Goal: Task Accomplishment & Management: Use online tool/utility

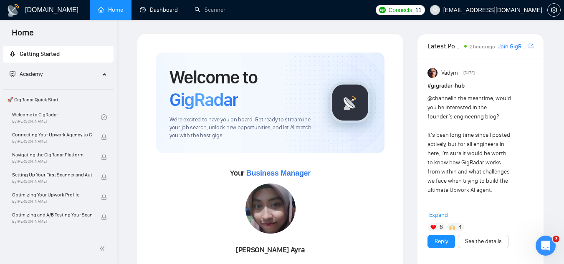
click at [163, 13] on link "Dashboard" at bounding box center [159, 9] width 38 height 7
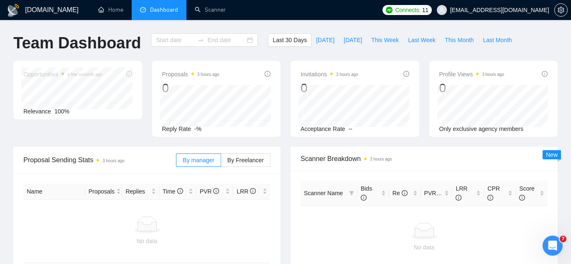
type input "[DATE]"
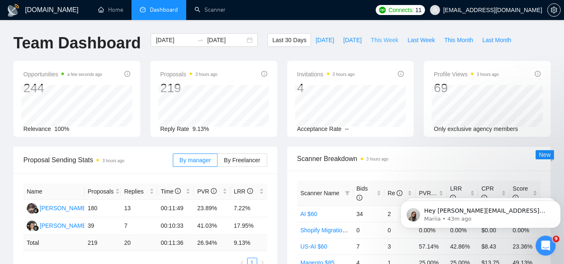
click at [380, 39] on span "This Week" at bounding box center [385, 40] width 28 height 9
type input "[DATE]"
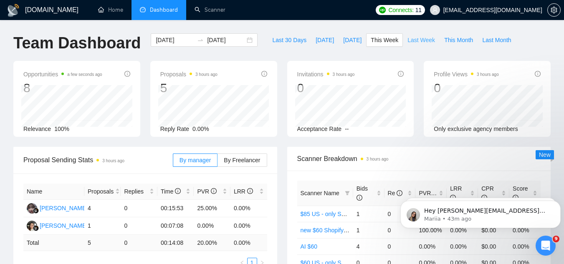
click at [408, 39] on span "Last Week" at bounding box center [422, 40] width 28 height 9
type input "[DATE]"
click at [557, 201] on icon "Dismiss notification" at bounding box center [558, 203] width 5 height 5
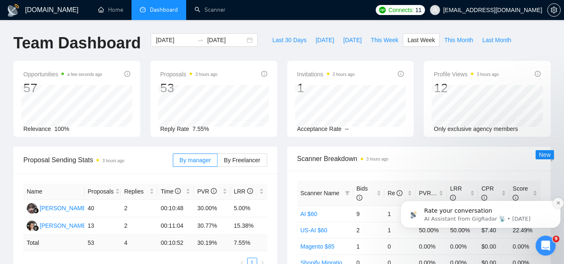
click at [557, 203] on icon "Dismiss notification" at bounding box center [558, 203] width 5 height 5
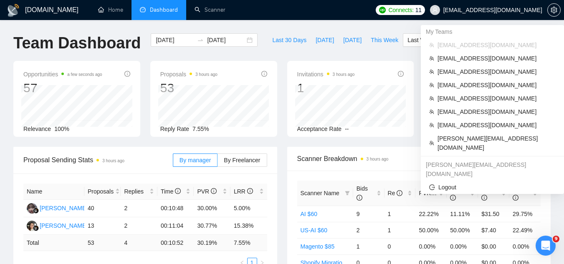
click at [523, 10] on span "[EMAIL_ADDRESS][DOMAIN_NAME]" at bounding box center [493, 10] width 99 height 0
click at [504, 137] on span "[PERSON_NAME][EMAIL_ADDRESS][DOMAIN_NAME]" at bounding box center [497, 143] width 118 height 18
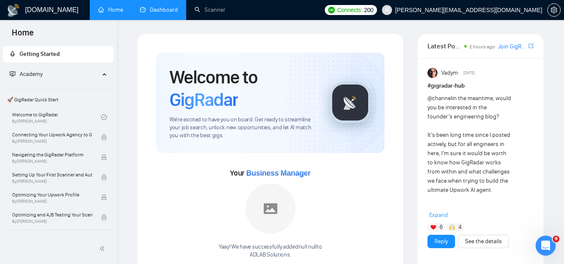
click at [150, 11] on link "Dashboard" at bounding box center [159, 9] width 38 height 7
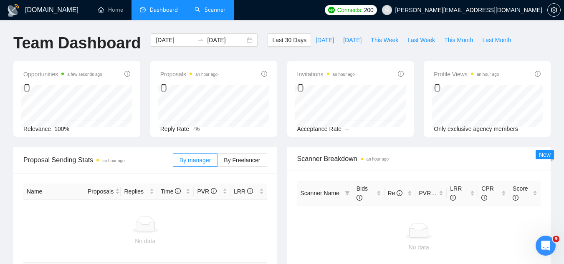
click at [211, 13] on link "Scanner" at bounding box center [210, 9] width 31 height 7
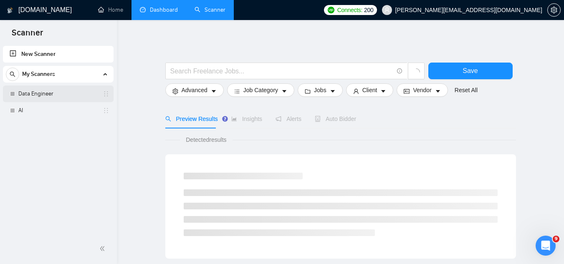
click at [55, 98] on link "Data Engineer" at bounding box center [57, 94] width 79 height 17
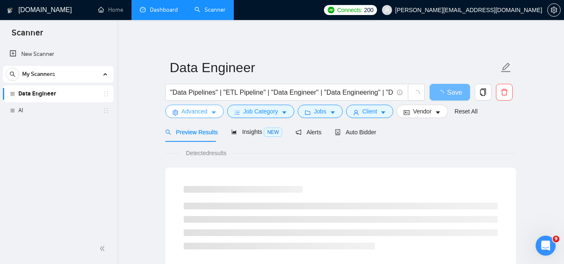
click at [192, 114] on span "Advanced" at bounding box center [195, 111] width 26 height 9
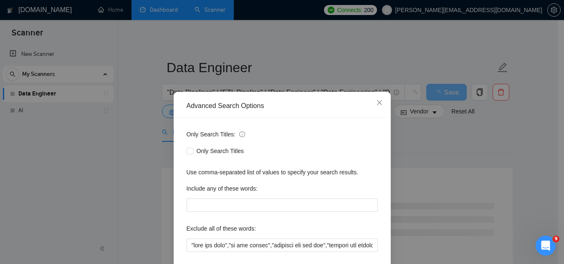
scroll to position [42, 0]
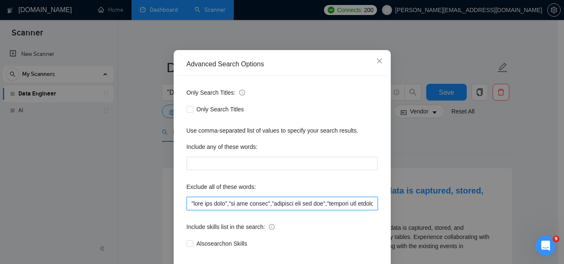
click at [219, 206] on input "text" at bounding box center [282, 203] width 191 height 13
click at [342, 202] on input "text" at bounding box center [282, 203] width 191 height 13
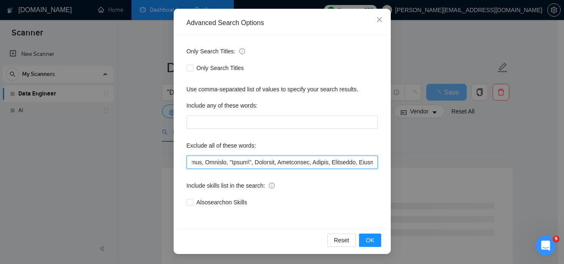
scroll to position [0, 5842]
type input ""join our team", "we are hiring", "applying for the job", "looking for employee…"
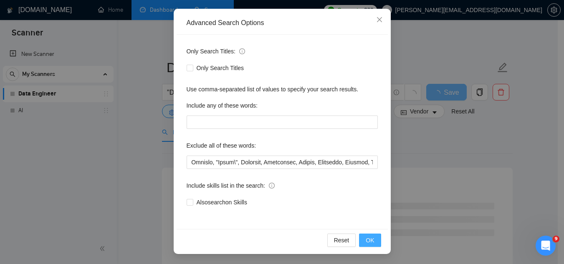
click at [368, 242] on span "OK" at bounding box center [370, 240] width 8 height 9
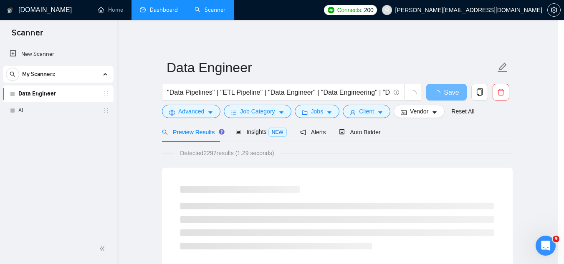
scroll to position [41, 0]
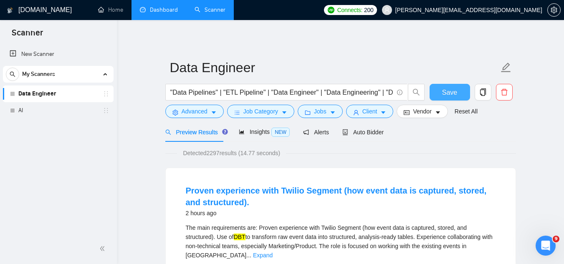
click at [443, 94] on span "Save" at bounding box center [449, 92] width 15 height 10
click at [196, 113] on span "Advanced" at bounding box center [195, 111] width 26 height 9
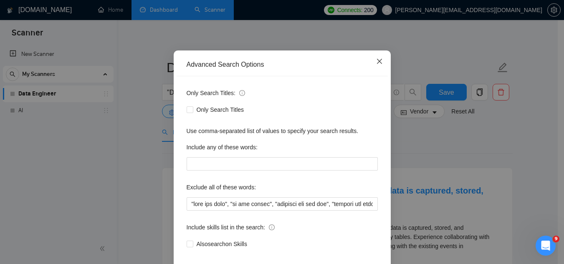
click at [376, 65] on icon "close" at bounding box center [379, 61] width 7 height 7
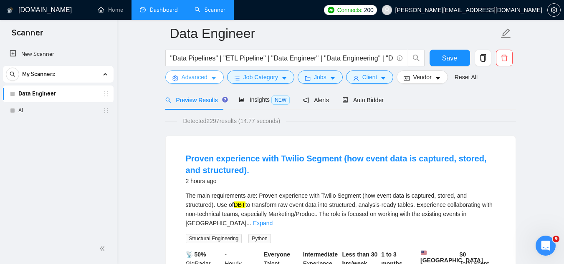
scroll to position [84, 0]
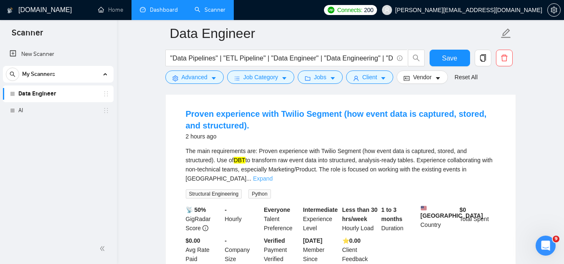
click at [273, 175] on link "Expand" at bounding box center [263, 178] width 20 height 7
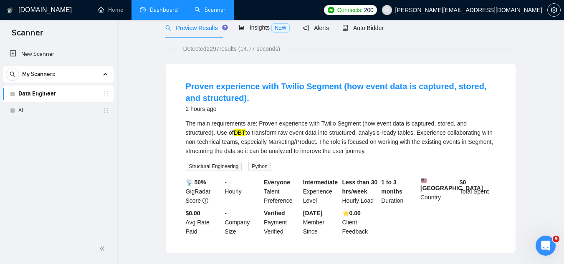
scroll to position [0, 0]
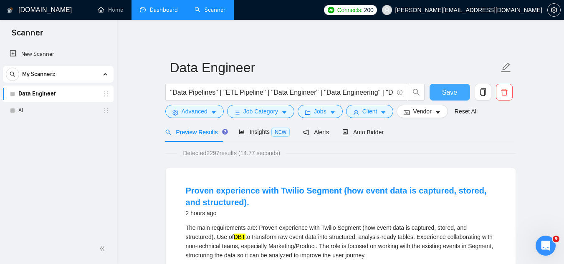
click at [449, 89] on span "Save" at bounding box center [449, 92] width 15 height 10
click at [50, 113] on link "AI" at bounding box center [57, 110] width 79 height 17
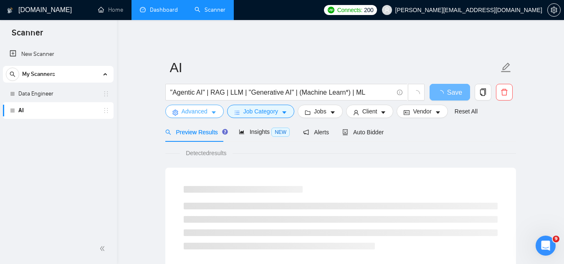
click at [192, 113] on span "Advanced" at bounding box center [195, 111] width 26 height 9
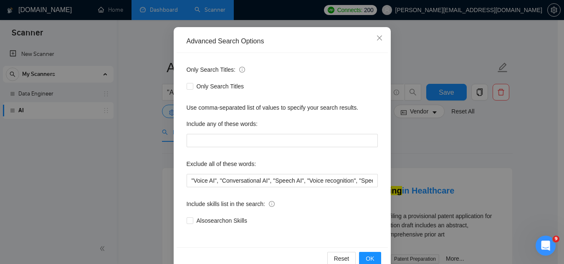
scroll to position [83, 0]
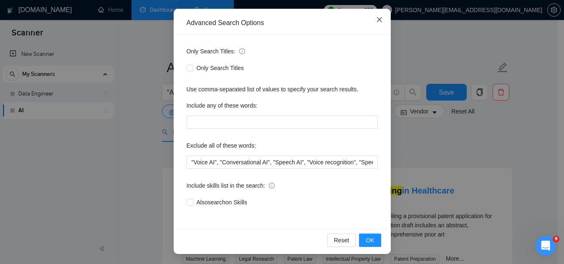
click at [376, 20] on icon "close" at bounding box center [379, 19] width 7 height 7
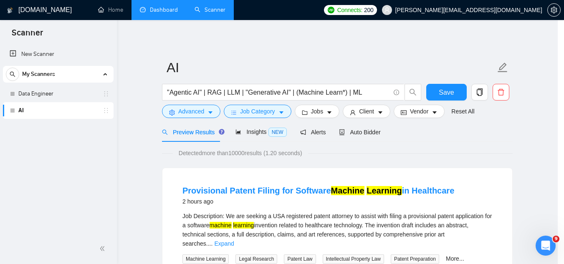
scroll to position [41, 0]
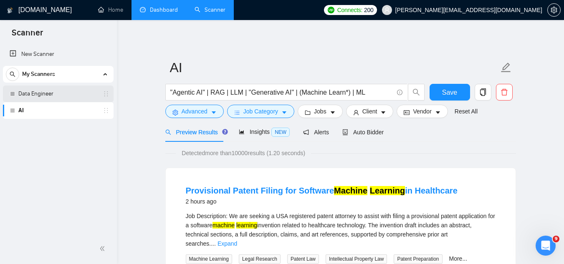
click at [63, 91] on link "Data Engineer" at bounding box center [57, 94] width 79 height 17
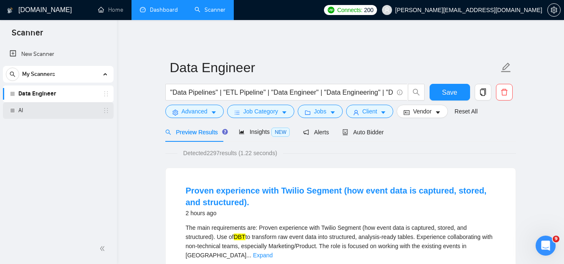
click at [27, 107] on link "AI" at bounding box center [57, 110] width 79 height 17
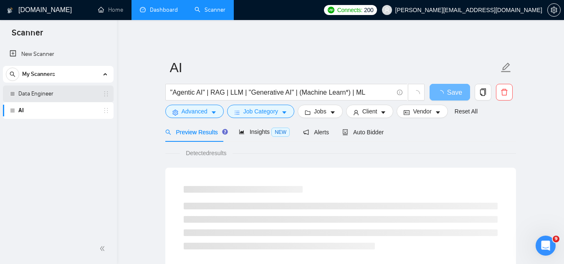
click at [56, 95] on link "Data Engineer" at bounding box center [57, 94] width 79 height 17
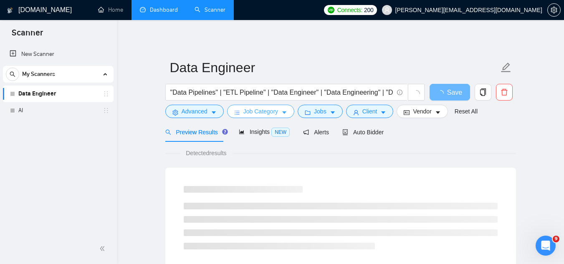
click at [256, 115] on span "Job Category" at bounding box center [261, 111] width 35 height 9
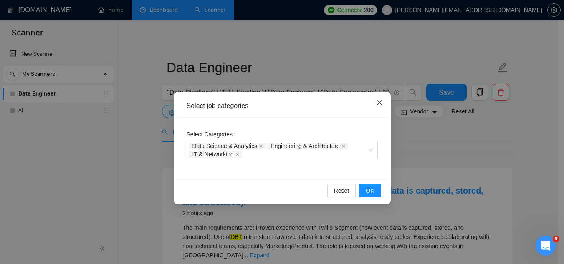
click at [381, 102] on icon "close" at bounding box center [379, 102] width 7 height 7
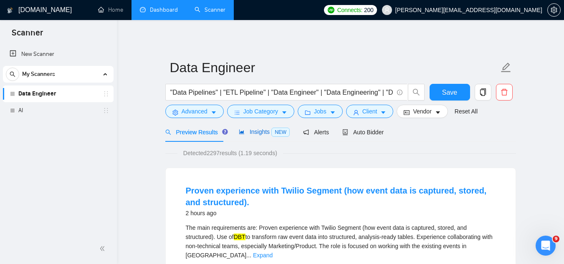
click at [252, 135] on span "Insights NEW" at bounding box center [264, 132] width 51 height 7
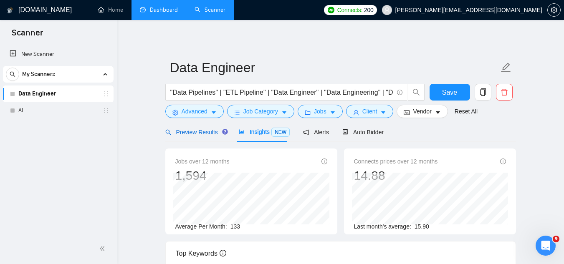
click at [191, 133] on span "Preview Results" at bounding box center [195, 132] width 60 height 7
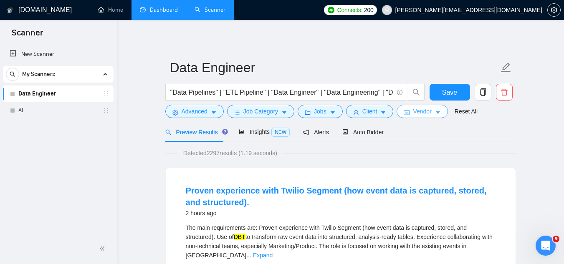
click at [420, 112] on span "Vendor" at bounding box center [422, 111] width 18 height 9
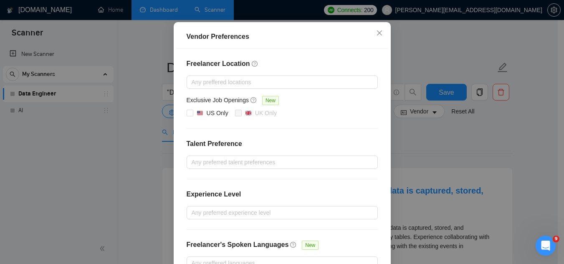
scroll to position [84, 0]
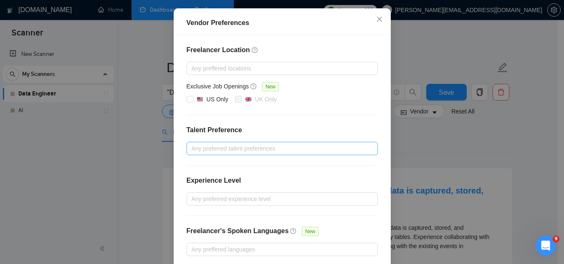
click at [240, 147] on div at bounding box center [278, 149] width 179 height 10
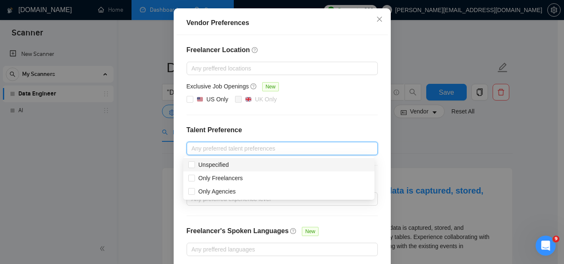
click at [238, 167] on div "Unspecified" at bounding box center [278, 164] width 181 height 9
checkbox input "true"
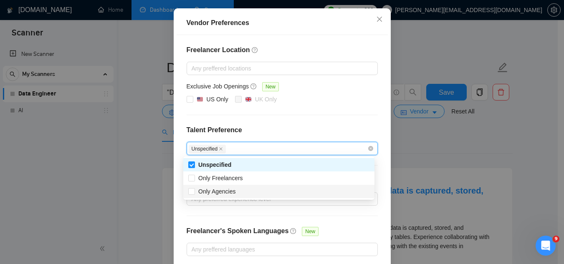
click at [249, 189] on div "Only Agencies" at bounding box center [278, 191] width 181 height 9
checkbox input "true"
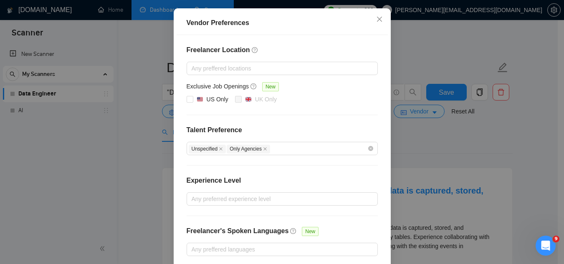
click at [299, 129] on h4 "Talent Preference" at bounding box center [282, 130] width 191 height 10
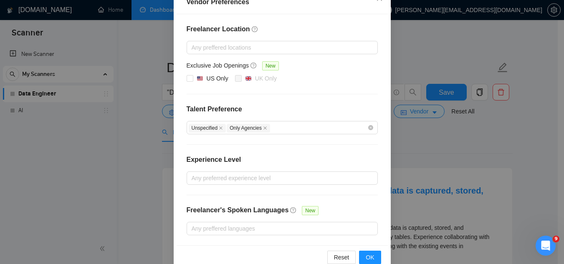
scroll to position [122, 0]
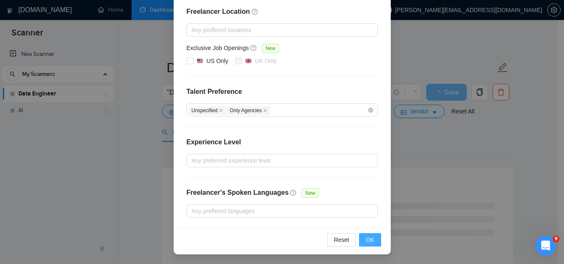
click at [373, 243] on button "OK" at bounding box center [370, 240] width 22 height 13
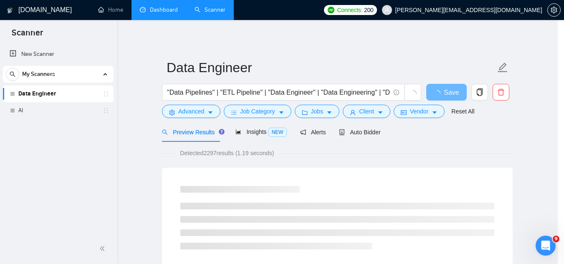
scroll to position [80, 0]
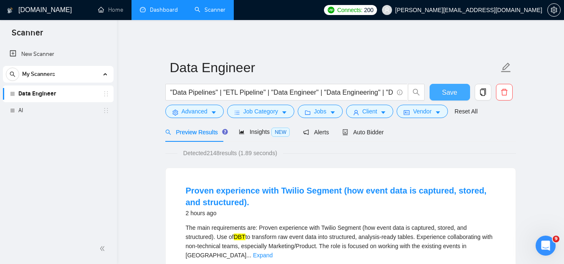
click at [446, 95] on span "Save" at bounding box center [449, 92] width 15 height 10
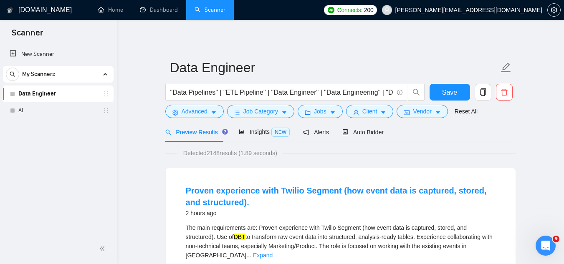
click at [513, 10] on span "[PERSON_NAME][EMAIL_ADDRESS][DOMAIN_NAME]" at bounding box center [469, 10] width 147 height 0
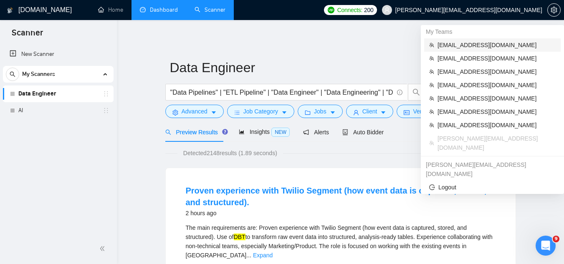
drag, startPoint x: 495, startPoint y: 48, endPoint x: 166, endPoint y: 13, distance: 330.6
click at [495, 48] on span "[EMAIL_ADDRESS][DOMAIN_NAME]" at bounding box center [497, 45] width 118 height 9
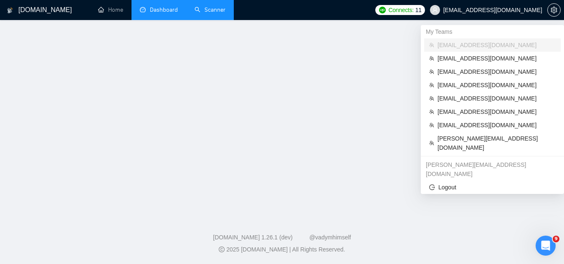
click at [165, 12] on link "Dashboard" at bounding box center [159, 9] width 38 height 7
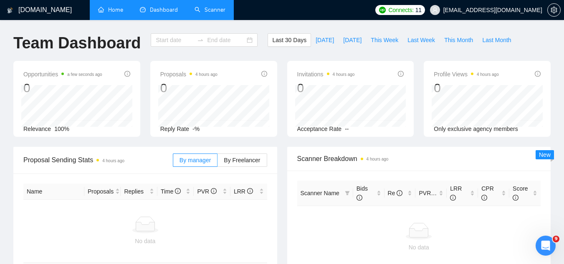
type input "[DATE]"
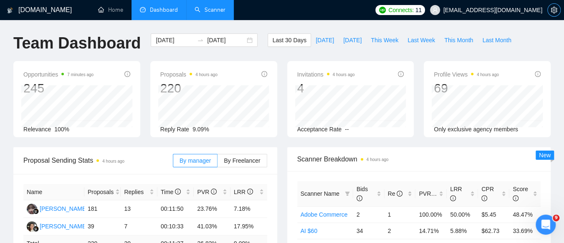
click at [551, 15] on button "button" at bounding box center [554, 9] width 13 height 13
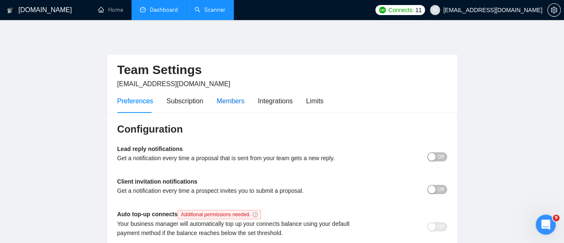
click at [231, 103] on div "Members" at bounding box center [231, 101] width 28 height 10
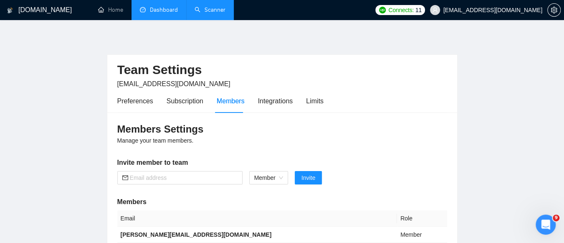
click at [152, 12] on link "Dashboard" at bounding box center [159, 9] width 38 height 7
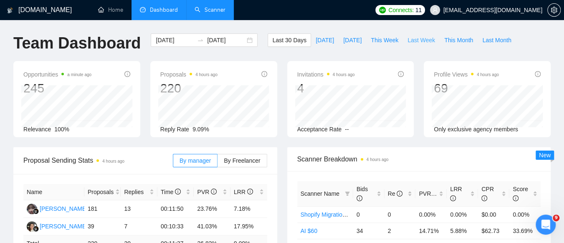
click at [412, 38] on span "Last Week" at bounding box center [422, 40] width 28 height 9
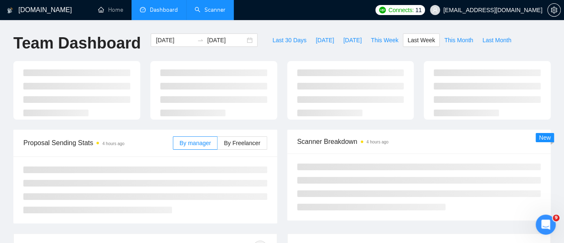
type input "[DATE]"
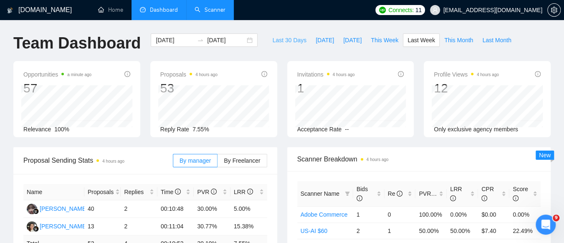
click at [285, 38] on span "Last 30 Days" at bounding box center [289, 40] width 34 height 9
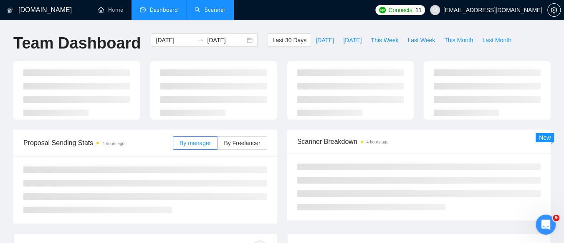
type input "[DATE]"
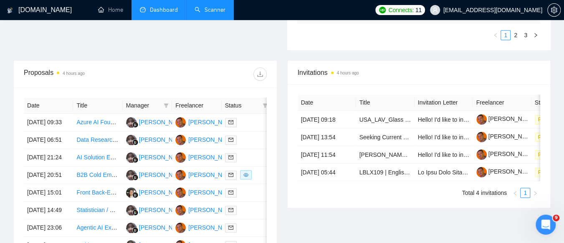
scroll to position [292, 0]
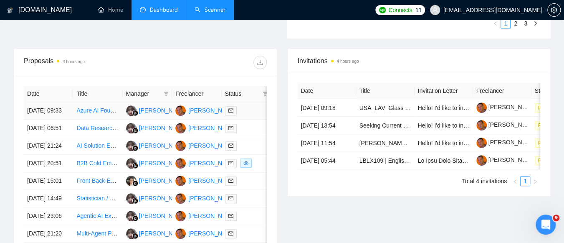
click at [89, 119] on td "Azure AI Foundry Assistant Development with BLOB Container" at bounding box center [97, 111] width 49 height 18
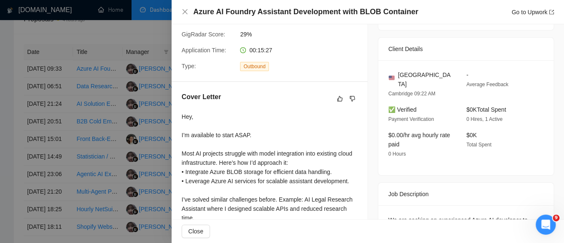
scroll to position [158, 0]
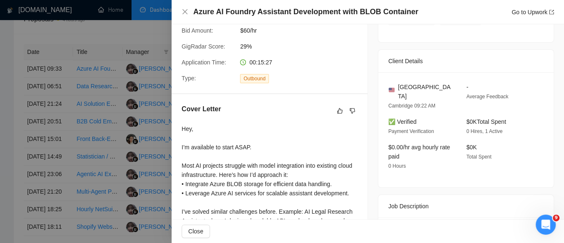
click at [106, 30] on div at bounding box center [282, 121] width 564 height 243
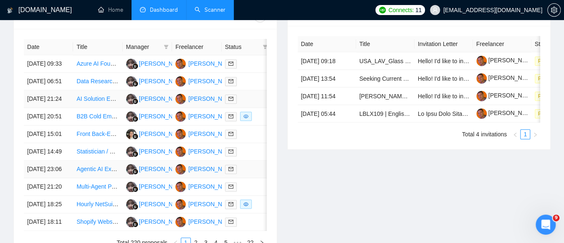
scroll to position [292, 0]
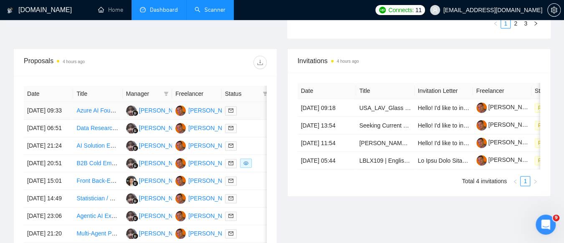
click at [96, 119] on td "Azure AI Foundry Assistant Development with BLOB Container" at bounding box center [97, 111] width 49 height 18
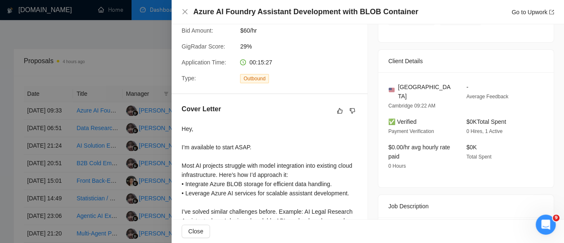
drag, startPoint x: 193, startPoint y: 16, endPoint x: 199, endPoint y: 14, distance: 6.7
click at [197, 15] on div "Azure AI Foundry Assistant Development with BLOB Container Go to Upwork" at bounding box center [368, 12] width 373 height 10
click at [128, 51] on div at bounding box center [282, 121] width 564 height 243
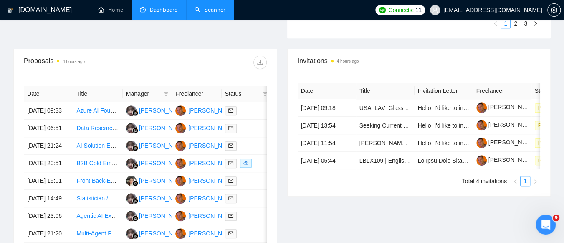
scroll to position [334, 0]
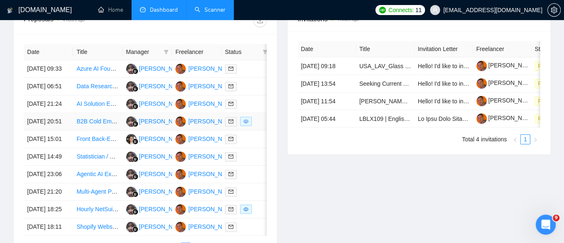
click at [100, 130] on td "B2B Cold Email Copywriter for DTC Shopify Brands" at bounding box center [97, 122] width 49 height 18
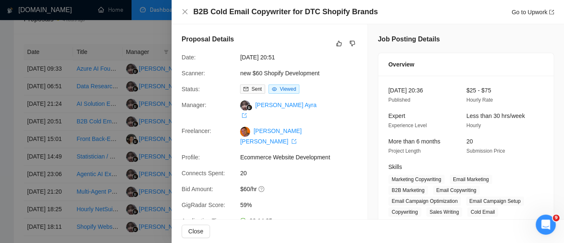
scroll to position [292, 0]
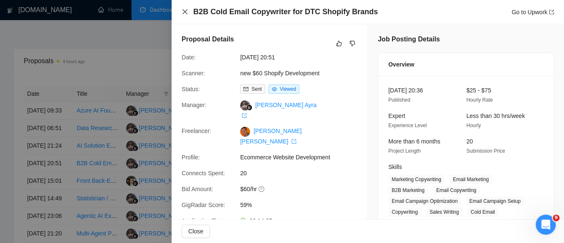
click at [185, 13] on icon "close" at bounding box center [185, 11] width 7 height 7
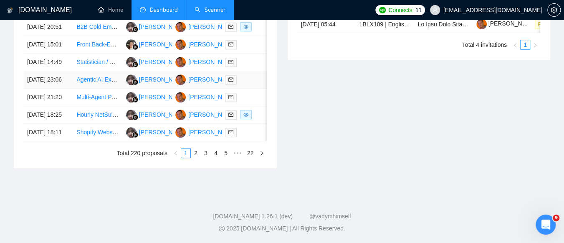
scroll to position [501, 0]
click at [195, 157] on link "2" at bounding box center [195, 152] width 9 height 9
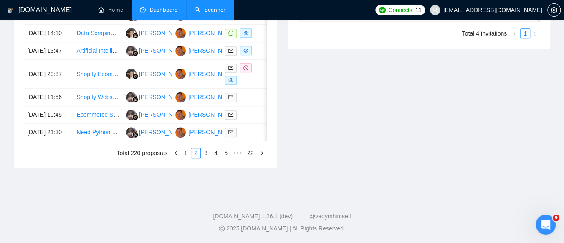
scroll to position [376, 0]
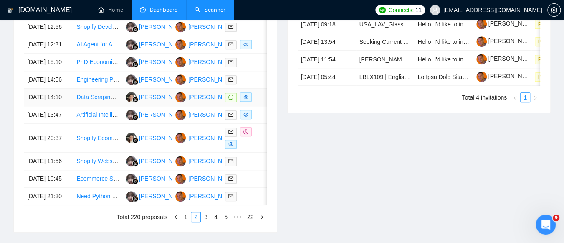
click at [94, 106] on td "Data Scraping & API Genius Needed! You must be a data scraping SUPER STAR!" at bounding box center [97, 98] width 49 height 18
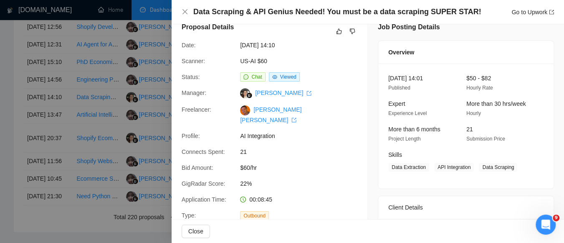
scroll to position [0, 0]
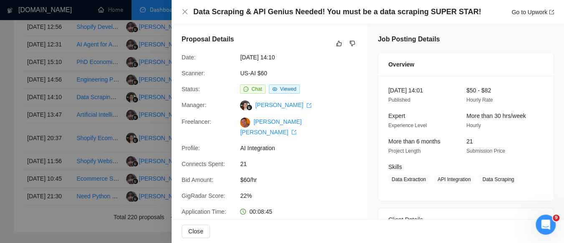
click at [161, 41] on div at bounding box center [282, 121] width 564 height 243
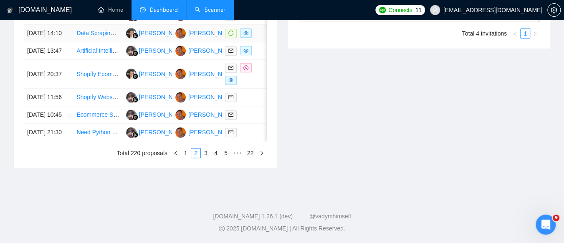
scroll to position [501, 0]
click at [205, 157] on link "3" at bounding box center [205, 152] width 9 height 9
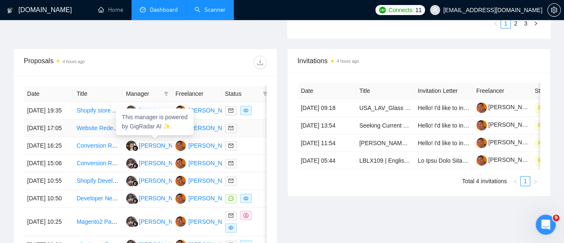
scroll to position [418, 0]
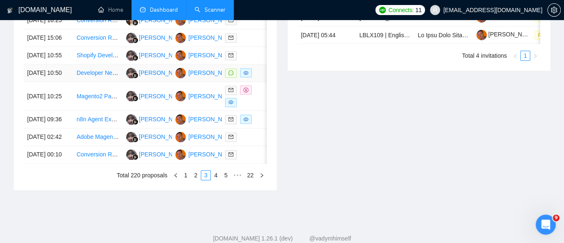
click at [98, 82] on td "Developer Needed for RAGs-Based AI Agent MVP" at bounding box center [97, 73] width 49 height 18
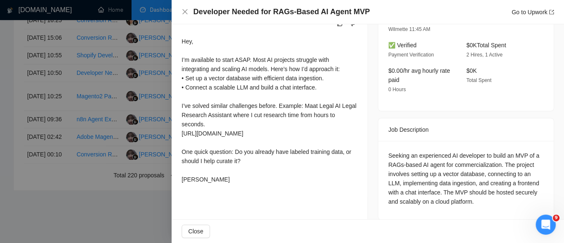
scroll to position [246, 0]
click at [84, 30] on div at bounding box center [282, 121] width 564 height 243
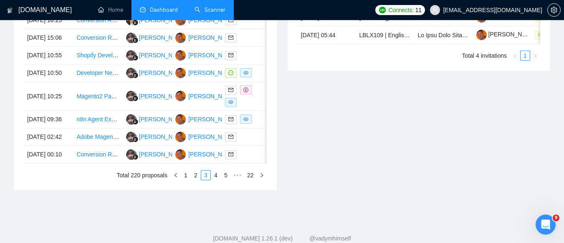
click at [214, 13] on link "Scanner" at bounding box center [210, 9] width 31 height 7
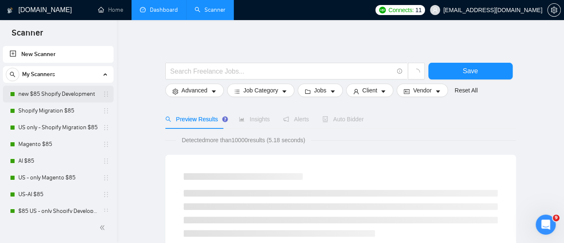
click at [52, 93] on link "new $85 Shopify Development" at bounding box center [57, 94] width 79 height 17
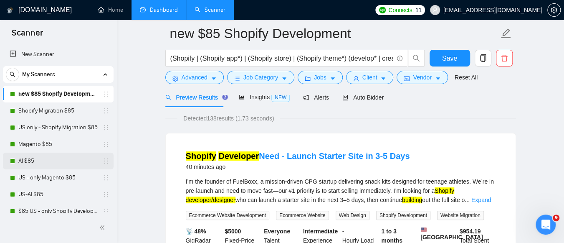
scroll to position [42, 0]
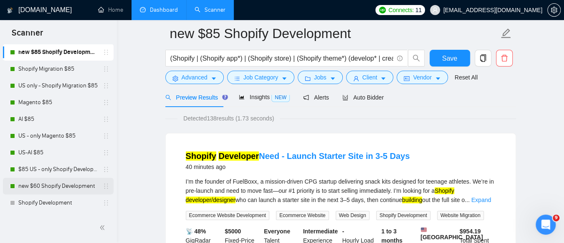
click at [68, 189] on link "new $60 Shopify Development" at bounding box center [57, 186] width 79 height 17
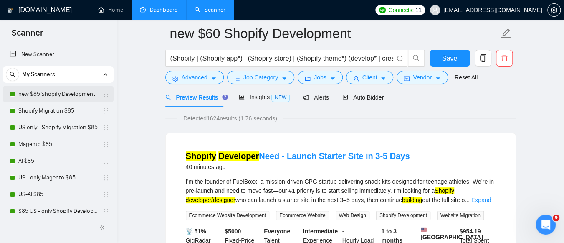
click at [53, 91] on link "new $85 Shopify Development" at bounding box center [57, 94] width 79 height 17
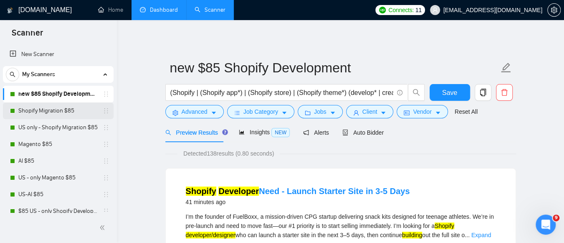
click at [72, 113] on link "Shopify Migration $85" at bounding box center [57, 110] width 79 height 17
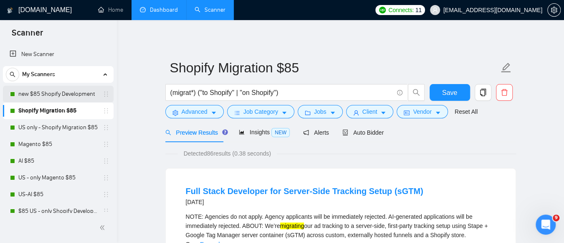
click at [79, 96] on link "new $85 Shopify Development" at bounding box center [57, 94] width 79 height 17
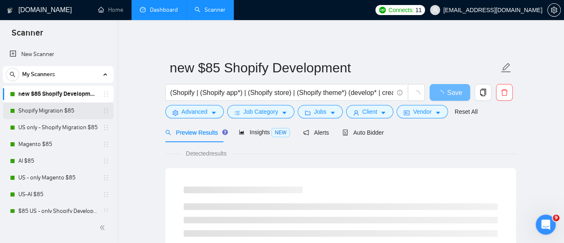
click at [84, 111] on link "Shopify Migration $85" at bounding box center [57, 110] width 79 height 17
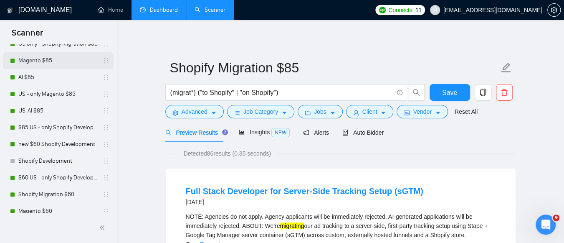
scroll to position [84, 0]
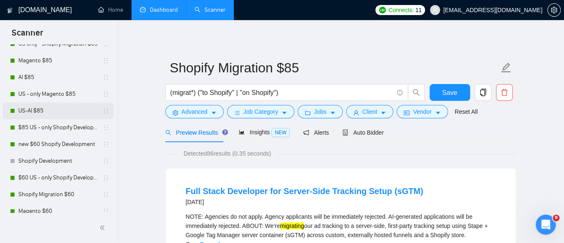
click at [48, 106] on link "US-AI $85" at bounding box center [57, 110] width 79 height 17
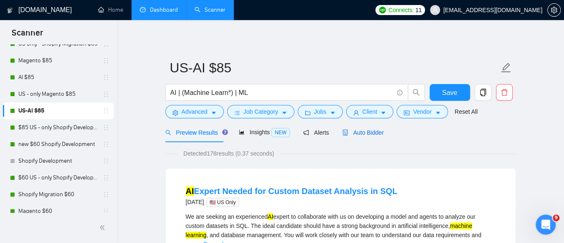
click at [368, 136] on span "Auto Bidder" at bounding box center [363, 132] width 41 height 7
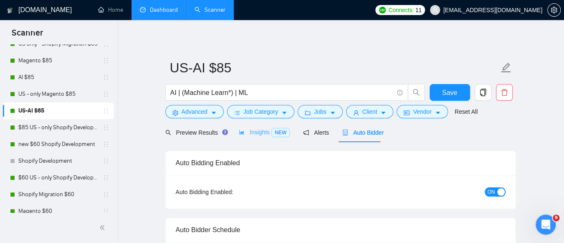
click at [250, 139] on div "Insights NEW" at bounding box center [264, 132] width 51 height 20
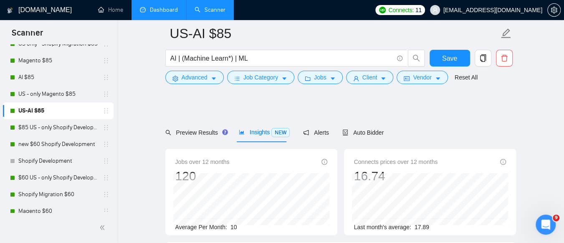
scroll to position [42, 0]
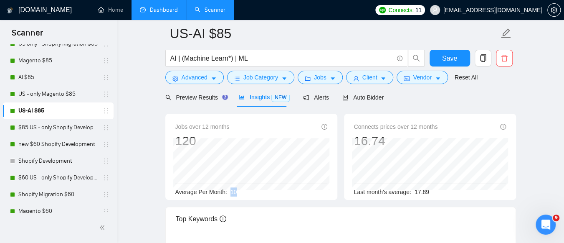
drag, startPoint x: 238, startPoint y: 193, endPoint x: 230, endPoint y: 192, distance: 8.0
click at [230, 192] on div "Average Per Month: 10" at bounding box center [251, 191] width 152 height 9
click at [231, 192] on span "10" at bounding box center [234, 191] width 7 height 7
drag, startPoint x: 161, startPoint y: 11, endPoint x: 236, endPoint y: 0, distance: 76.0
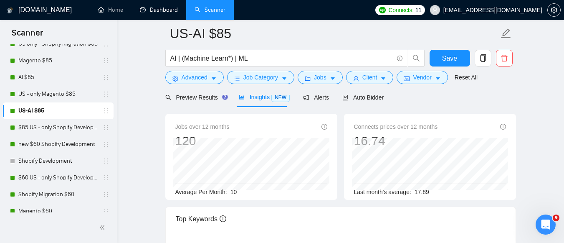
click at [161, 11] on link "Dashboard" at bounding box center [159, 9] width 38 height 7
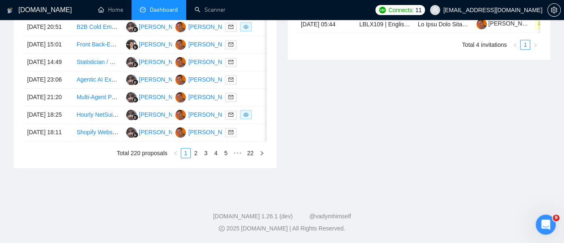
scroll to position [501, 0]
click at [195, 157] on link "2" at bounding box center [195, 152] width 9 height 9
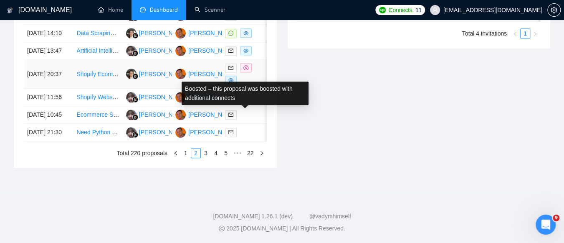
scroll to position [501, 0]
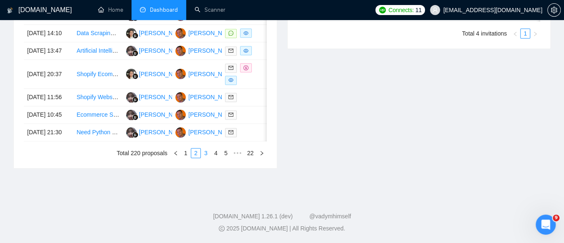
click at [206, 157] on link "3" at bounding box center [205, 152] width 9 height 9
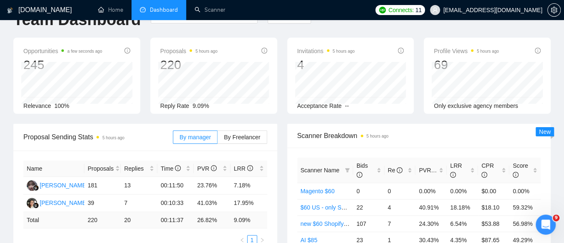
scroll to position [0, 0]
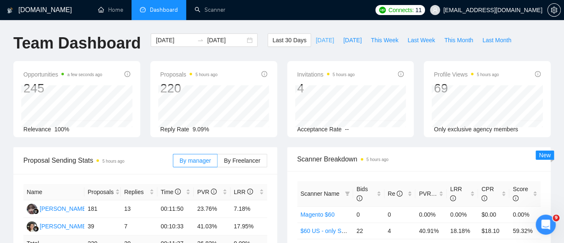
click at [318, 42] on span "[DATE]" at bounding box center [325, 40] width 18 height 9
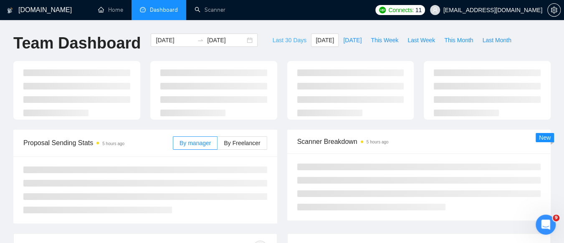
click at [290, 39] on span "Last 30 Days" at bounding box center [289, 40] width 34 height 9
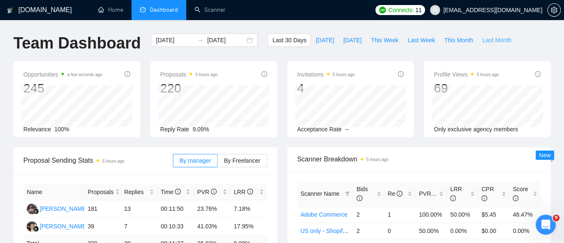
click at [487, 42] on span "Last Month" at bounding box center [496, 40] width 29 height 9
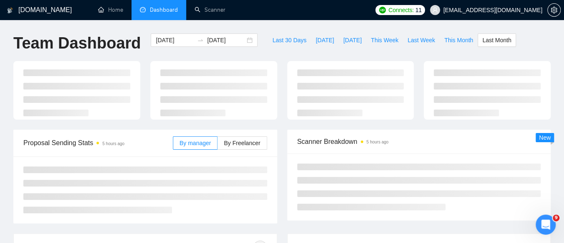
type input "[DATE]"
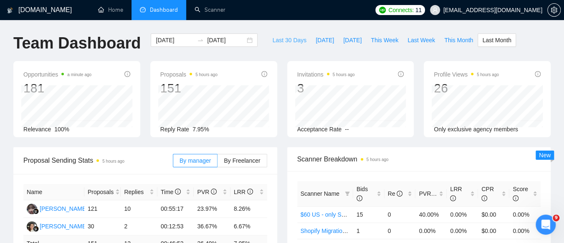
click at [280, 41] on span "Last 30 Days" at bounding box center [289, 40] width 34 height 9
type input "[DATE]"
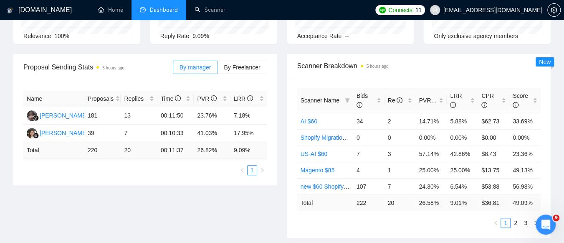
scroll to position [125, 0]
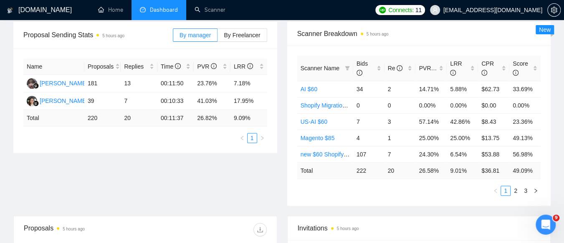
click at [89, 117] on td "220" at bounding box center [102, 118] width 37 height 16
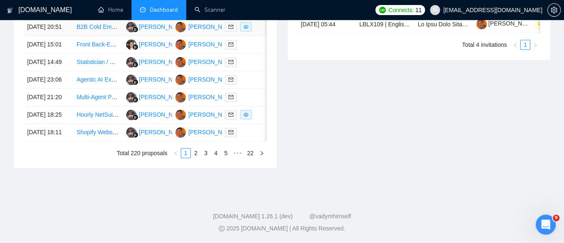
scroll to position [511, 0]
click at [207, 151] on link "3" at bounding box center [205, 152] width 9 height 9
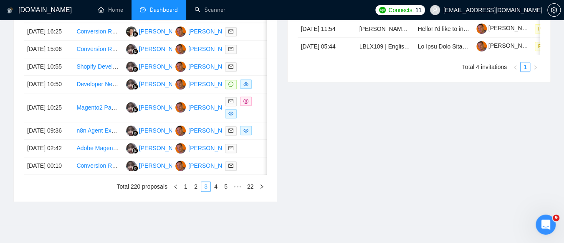
scroll to position [386, 0]
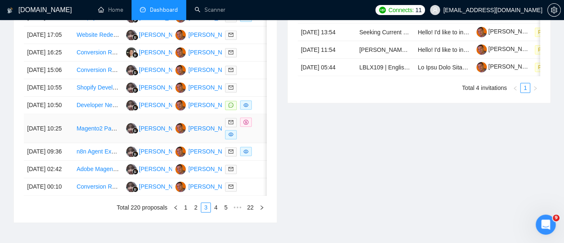
click at [88, 143] on td "Magento2 Payments Extension QA Tester and Developer" at bounding box center [97, 128] width 49 height 29
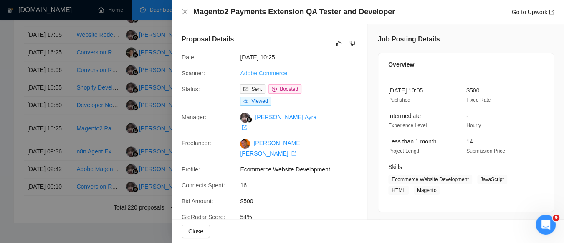
click at [261, 74] on link "Adobe Commerce" at bounding box center [263, 73] width 47 height 7
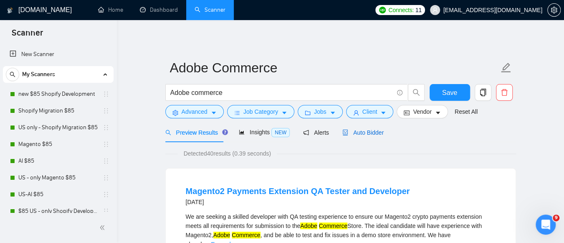
click at [360, 132] on span "Auto Bidder" at bounding box center [363, 132] width 41 height 7
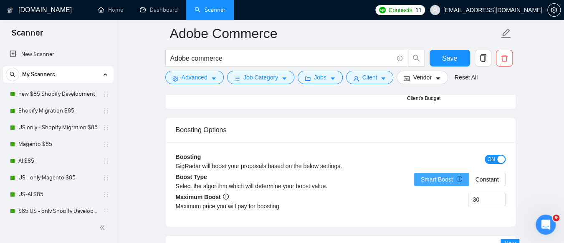
scroll to position [1546, 0]
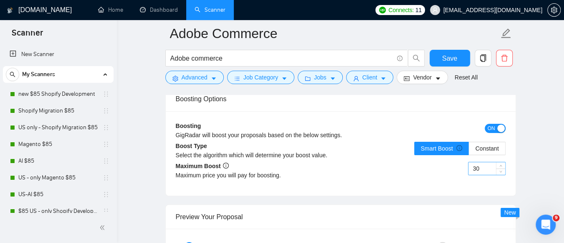
click at [484, 162] on input "30" at bounding box center [487, 168] width 37 height 13
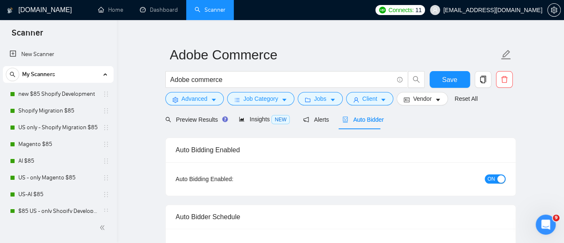
scroll to position [0, 0]
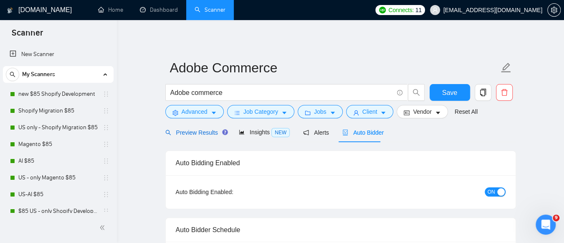
click at [199, 131] on span "Preview Results" at bounding box center [195, 132] width 60 height 7
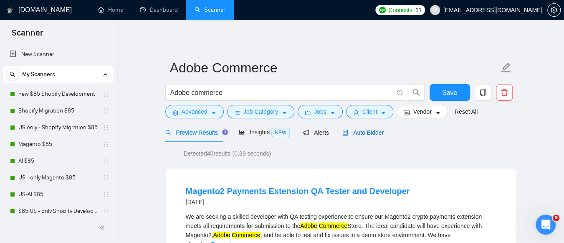
click at [376, 132] on span "Auto Bidder" at bounding box center [363, 132] width 41 height 7
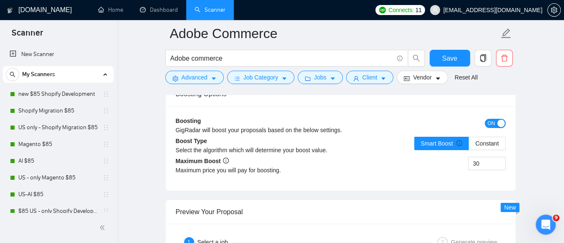
scroll to position [1546, 0]
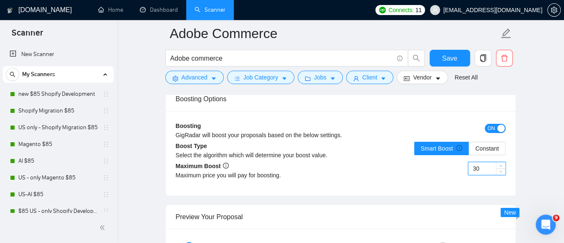
click at [484, 162] on input "30" at bounding box center [487, 168] width 37 height 13
click at [482, 162] on input "30" at bounding box center [487, 168] width 37 height 13
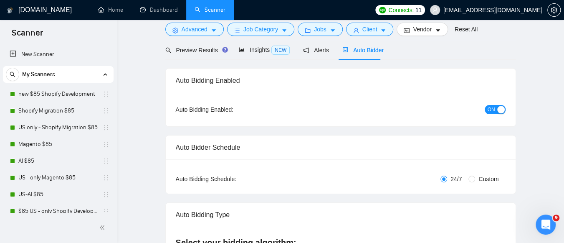
scroll to position [0, 0]
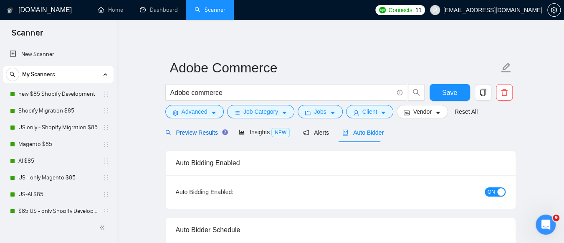
click at [180, 133] on span "Preview Results" at bounding box center [195, 132] width 60 height 7
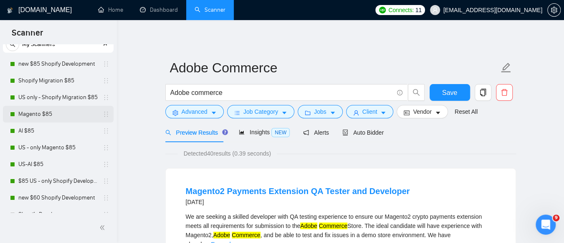
scroll to position [42, 0]
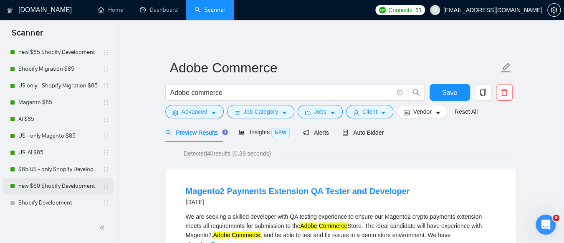
drag, startPoint x: 71, startPoint y: 190, endPoint x: 81, endPoint y: 186, distance: 10.6
click at [71, 190] on link "new $60 Shopify Development" at bounding box center [57, 186] width 79 height 17
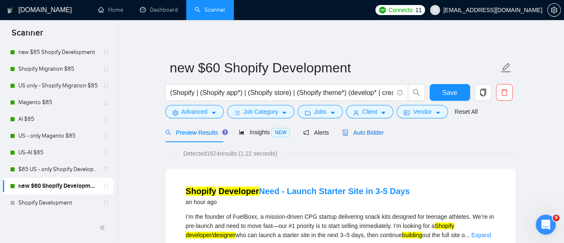
click at [357, 131] on span "Auto Bidder" at bounding box center [363, 132] width 41 height 7
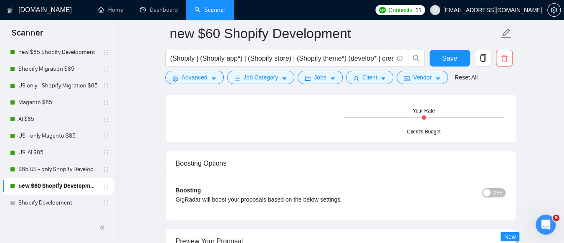
scroll to position [1546, 0]
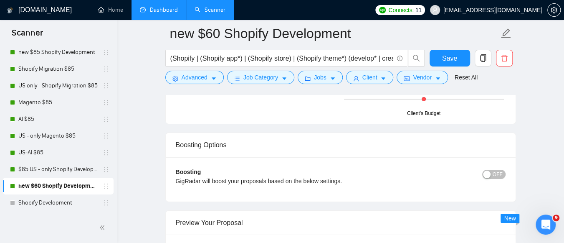
click at [174, 12] on link "Dashboard" at bounding box center [159, 9] width 38 height 7
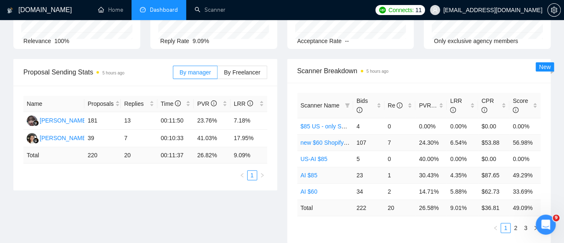
scroll to position [104, 0]
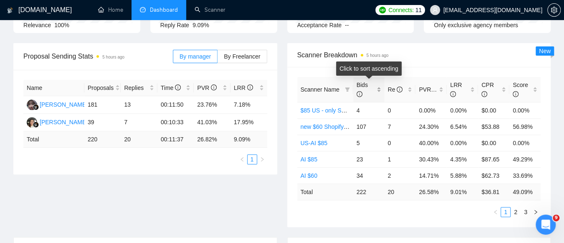
click at [379, 89] on div "Bids" at bounding box center [369, 89] width 25 height 18
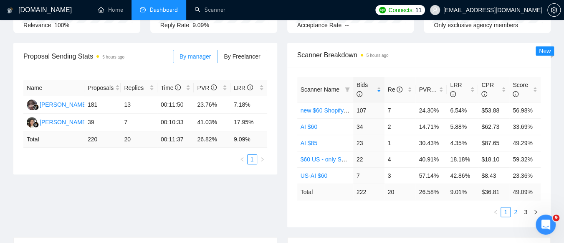
click at [517, 211] on link "2" at bounding box center [515, 211] width 9 height 9
drag, startPoint x: 366, startPoint y: 176, endPoint x: 350, endPoint y: 174, distance: 15.2
click at [350, 174] on tr "Magento $85 4 1 25.00% 25.00% $13.75 49.13%" at bounding box center [419, 175] width 244 height 16
click at [505, 213] on link "1" at bounding box center [505, 211] width 9 height 9
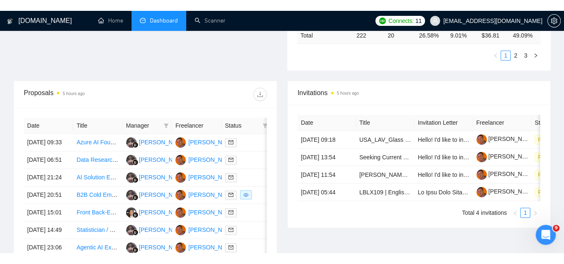
scroll to position [271, 0]
